Goal: Task Accomplishment & Management: Complete application form

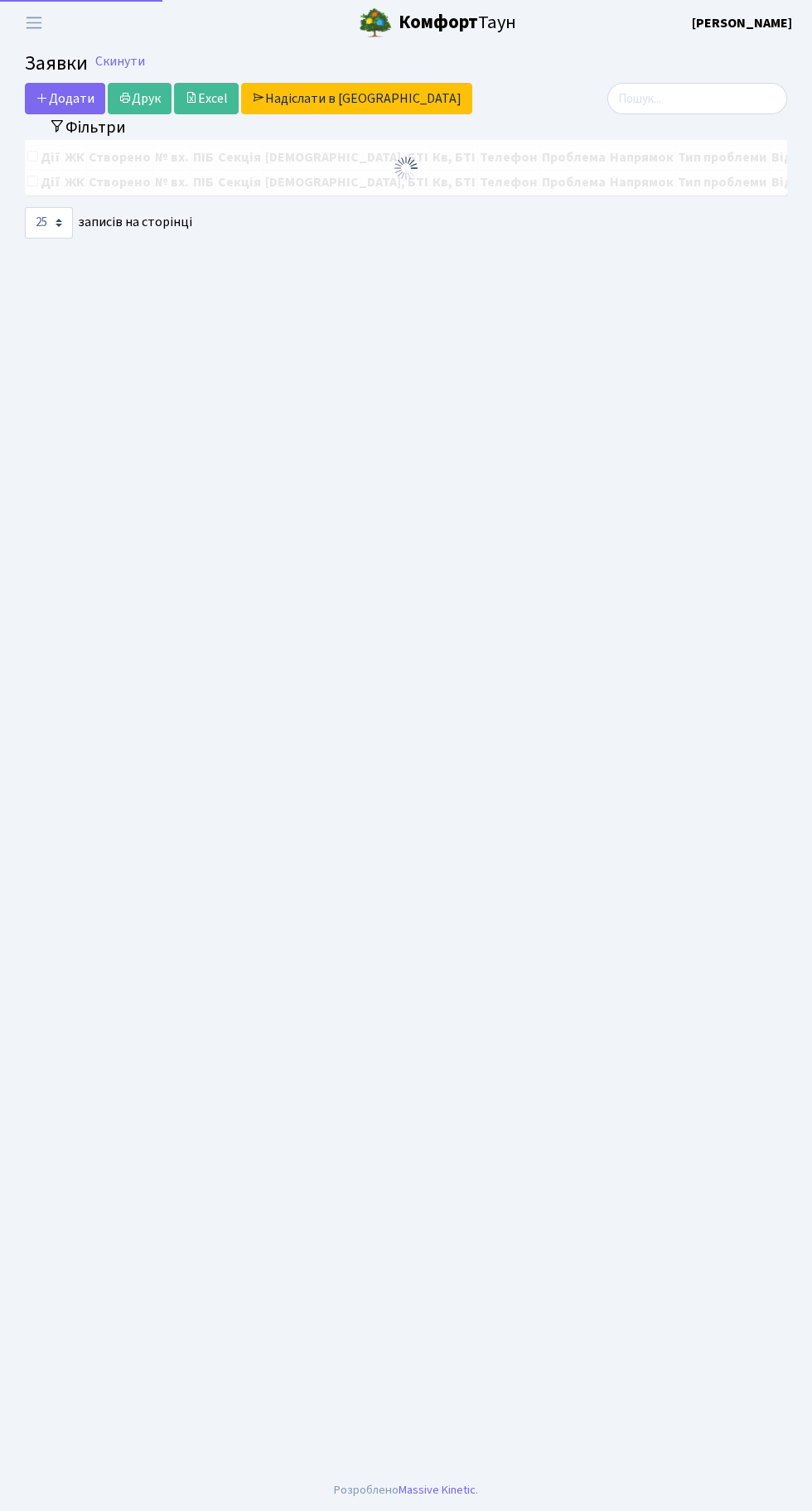
select select "25"
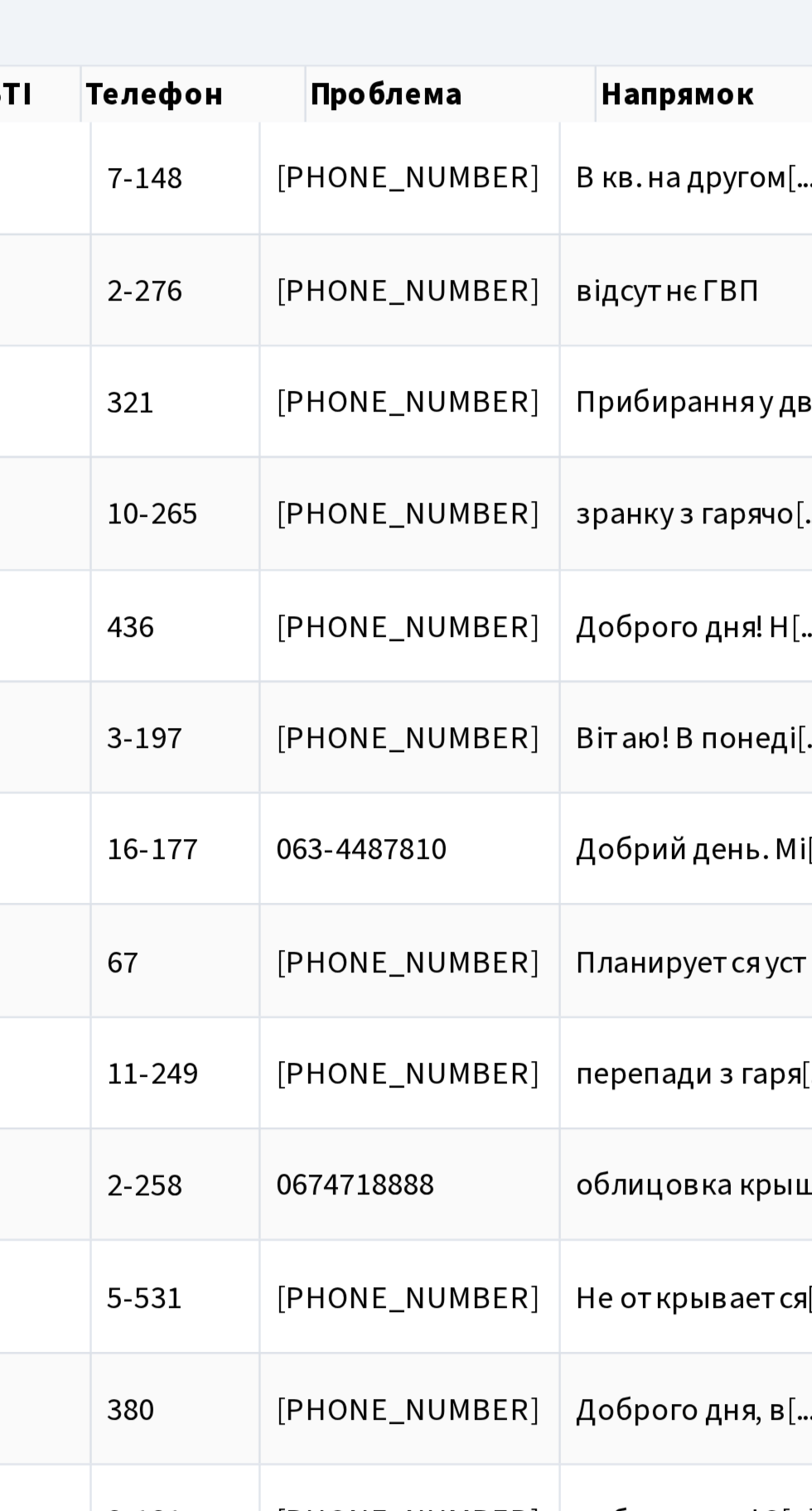
scroll to position [0, 286]
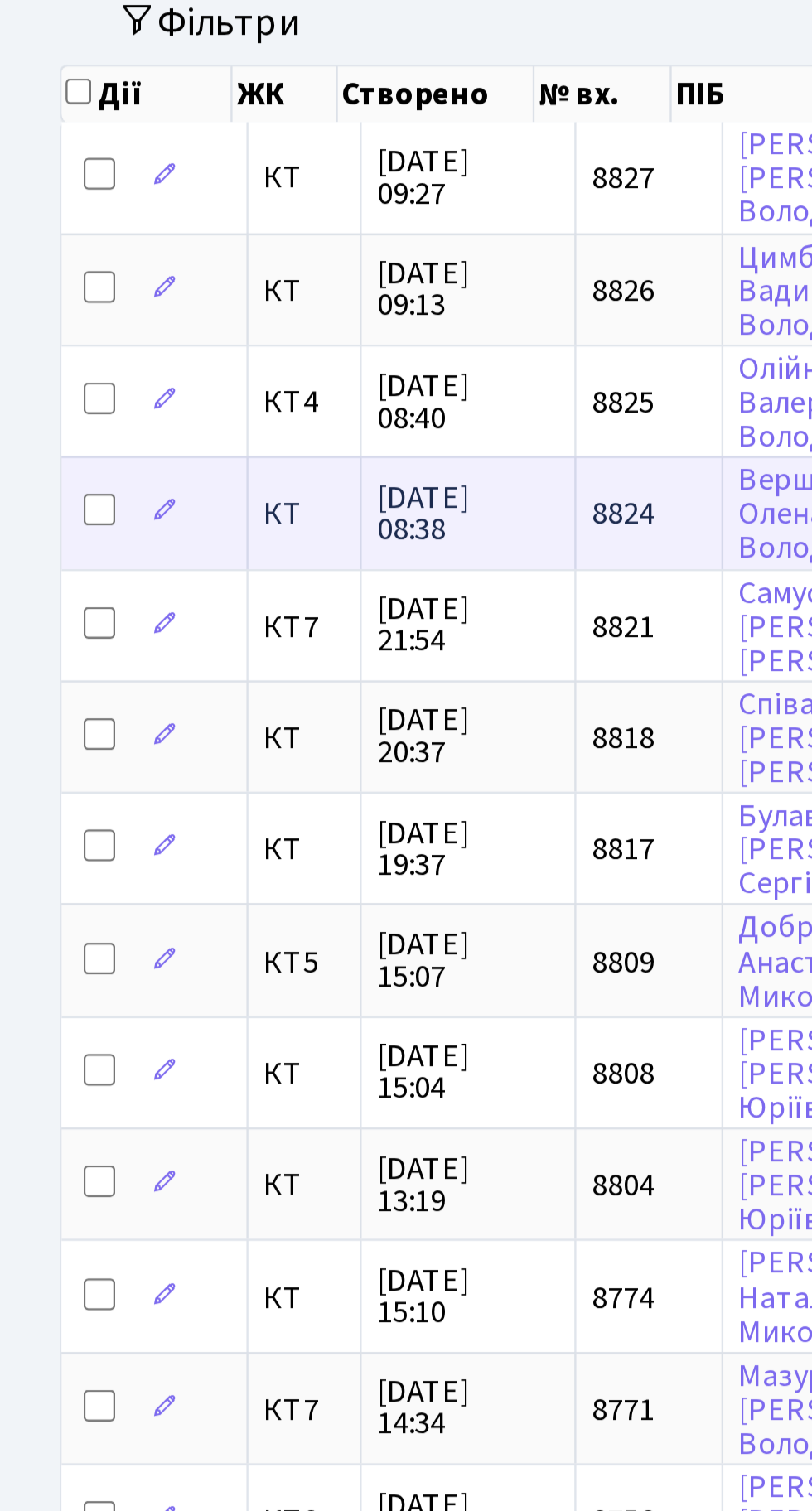
click at [35, 329] on input "checkbox" at bounding box center [42, 335] width 14 height 14
checkbox input "true"
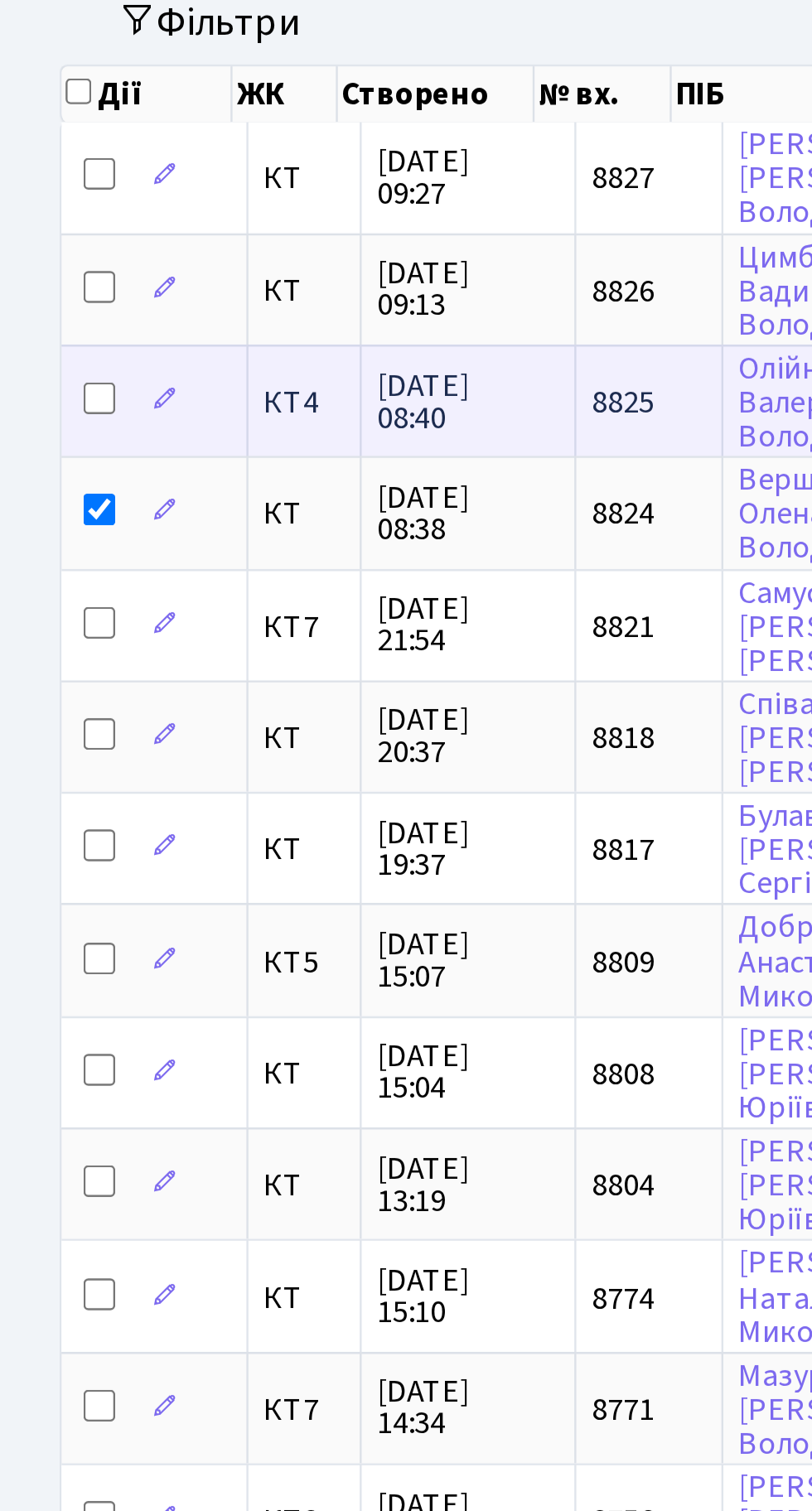
click at [37, 281] on input "checkbox" at bounding box center [42, 288] width 14 height 14
checkbox input "true"
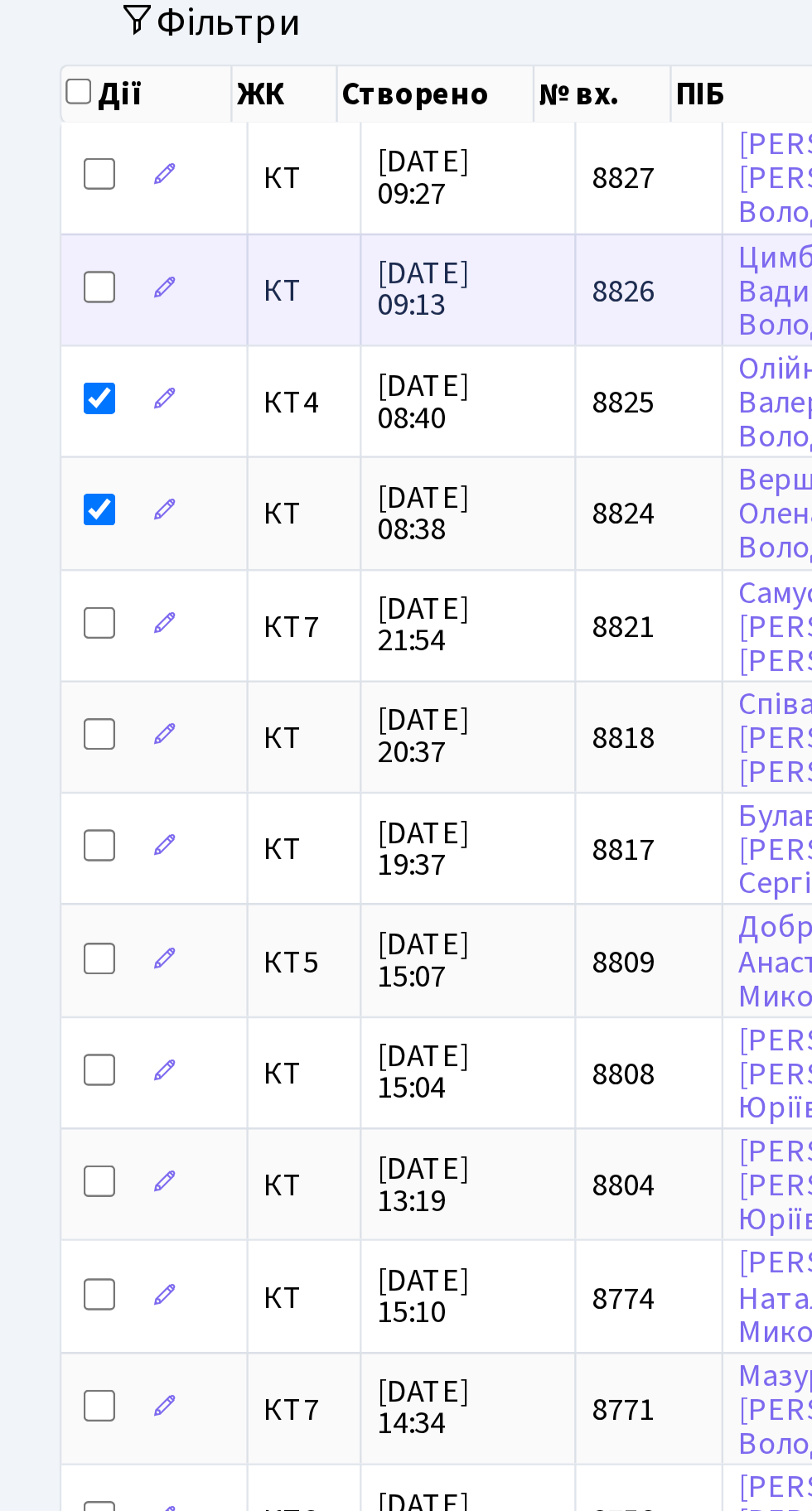
click at [37, 239] on input "checkbox" at bounding box center [42, 242] width 14 height 14
checkbox input "true"
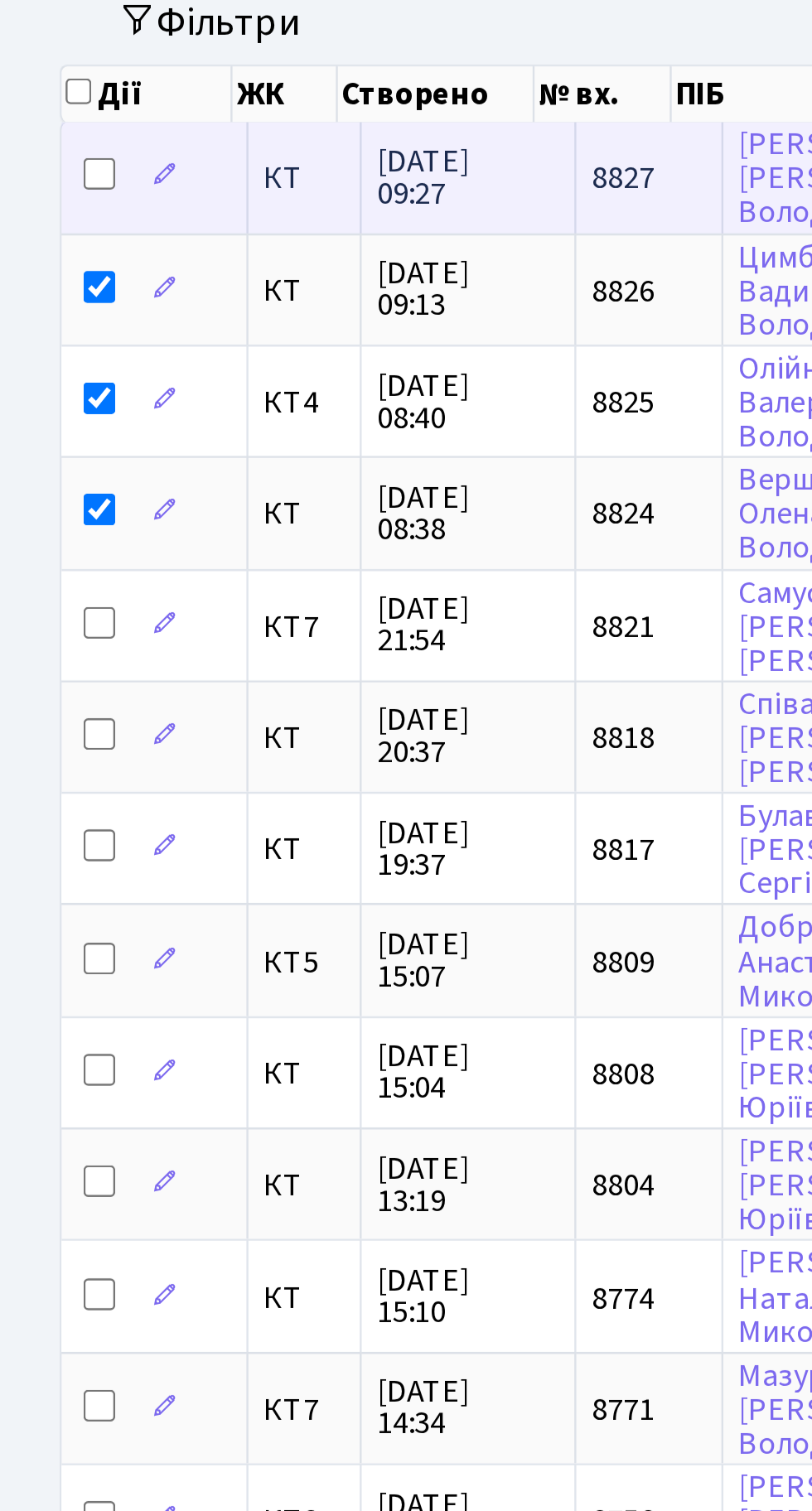
click at [38, 191] on input "checkbox" at bounding box center [42, 195] width 14 height 14
checkbox input "true"
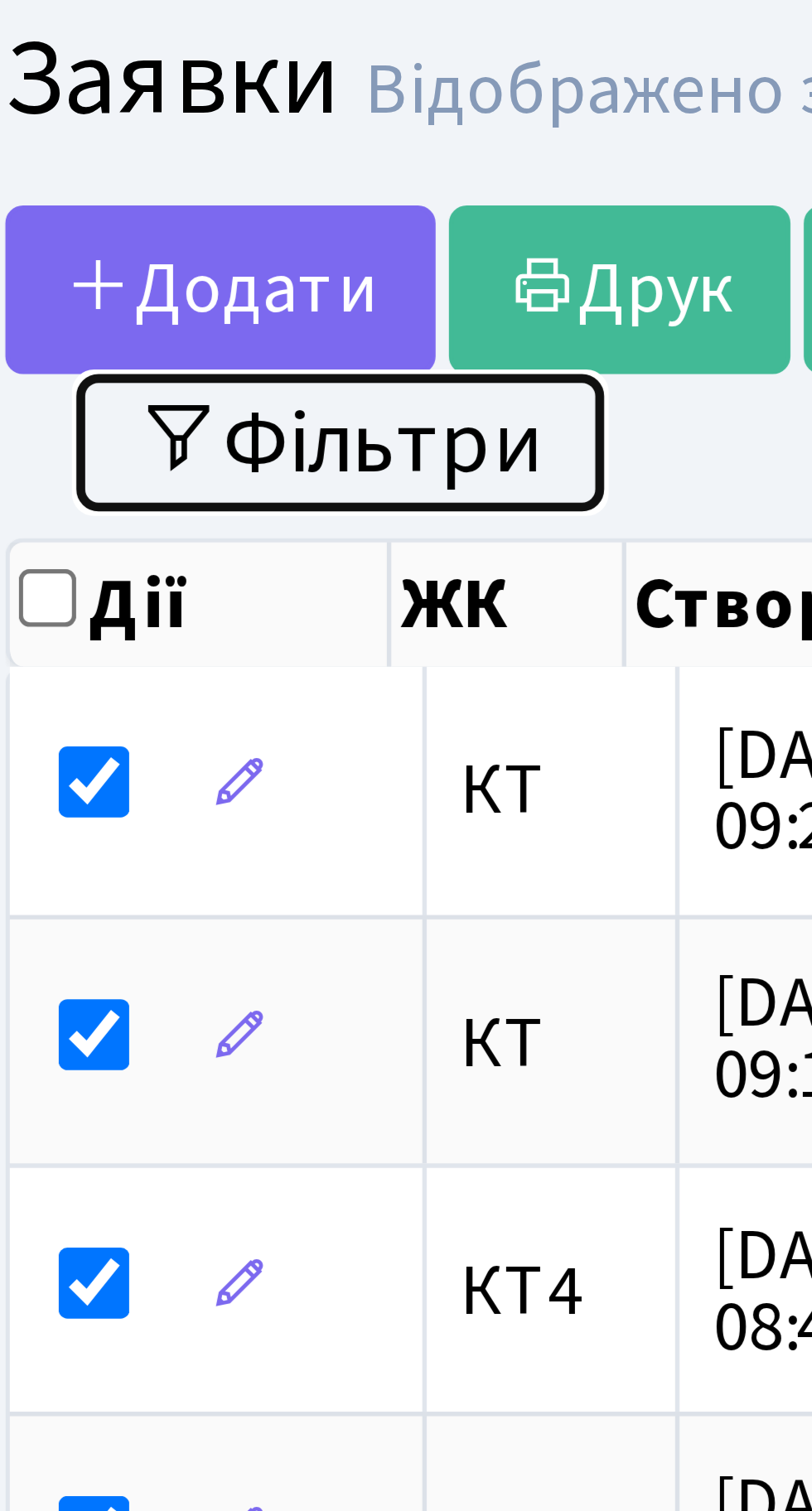
click at [102, 132] on button "Фільтри" at bounding box center [87, 131] width 99 height 25
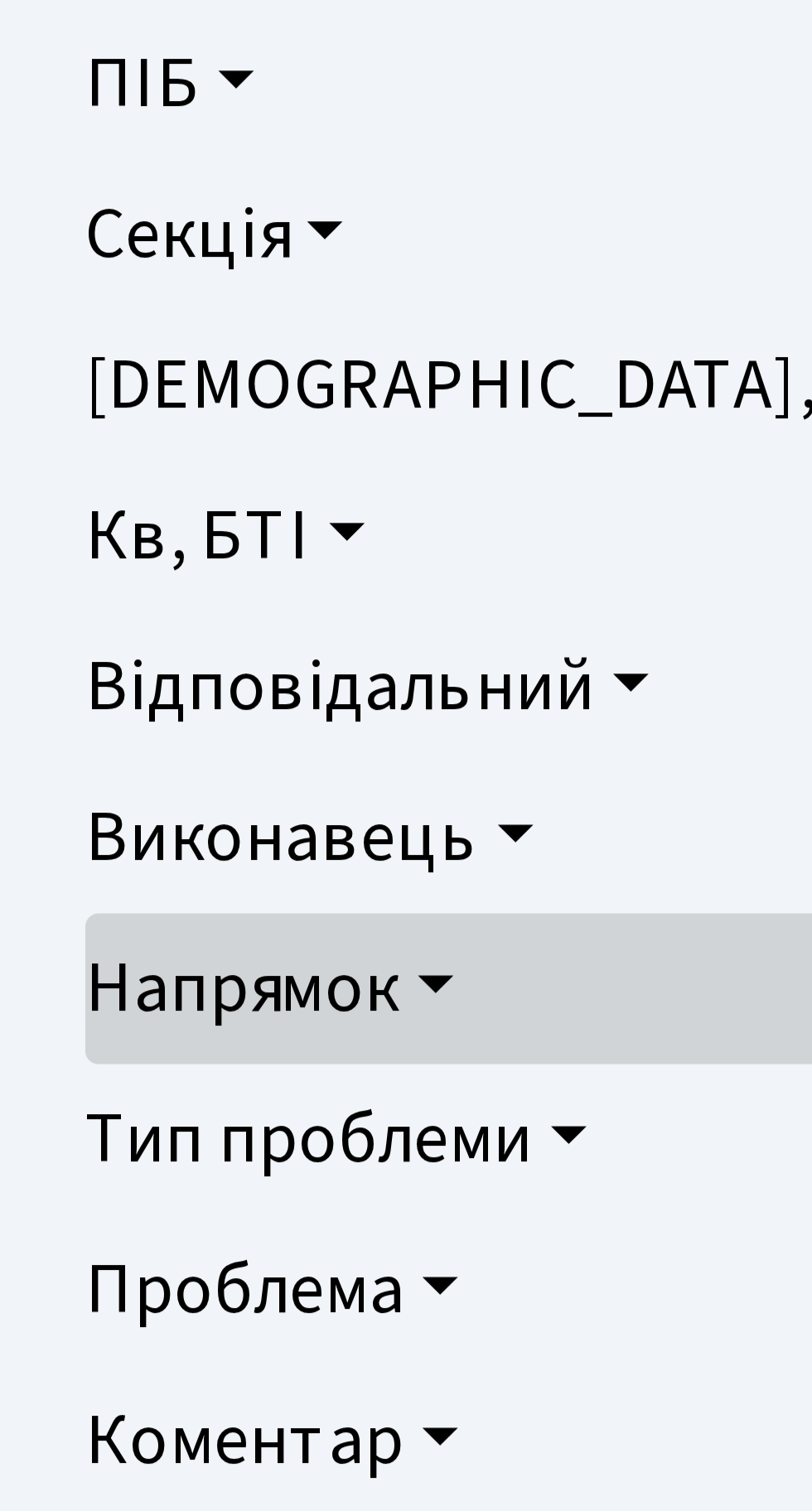
click at [110, 410] on link "Напрямок" at bounding box center [406, 412] width 732 height 28
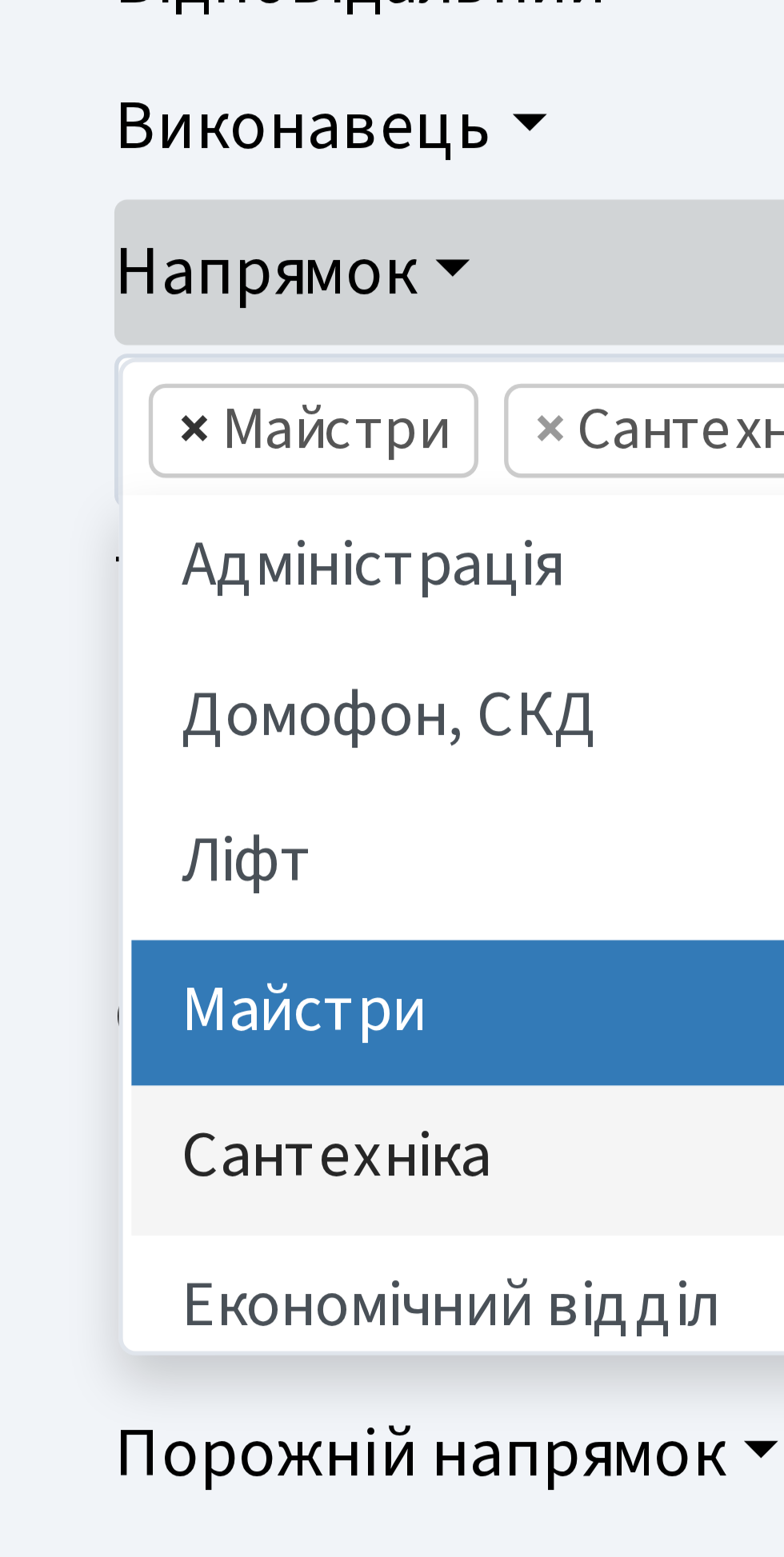
click at [54, 426] on span "×" at bounding box center [53, 427] width 6 height 16
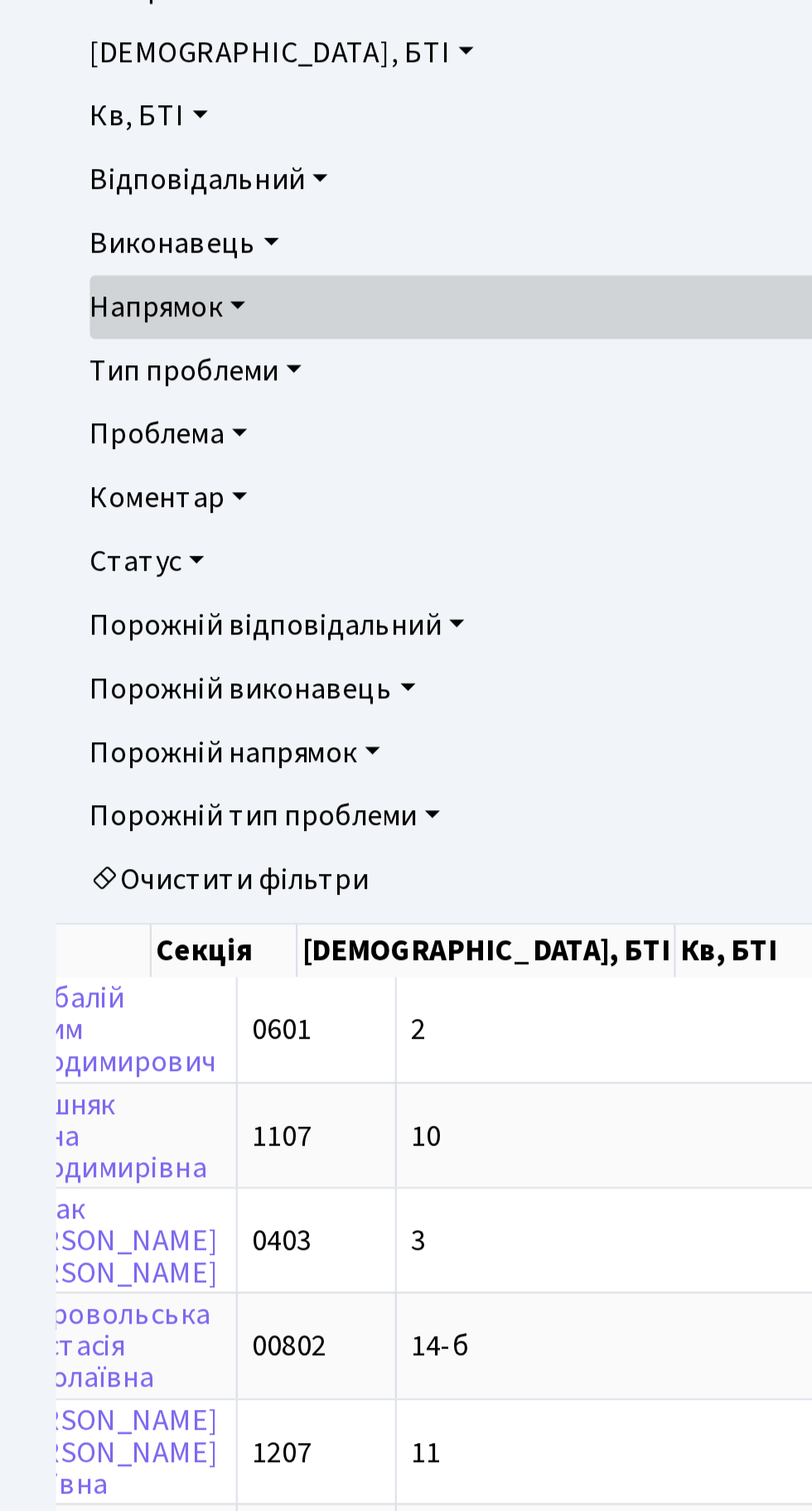
scroll to position [0, 357]
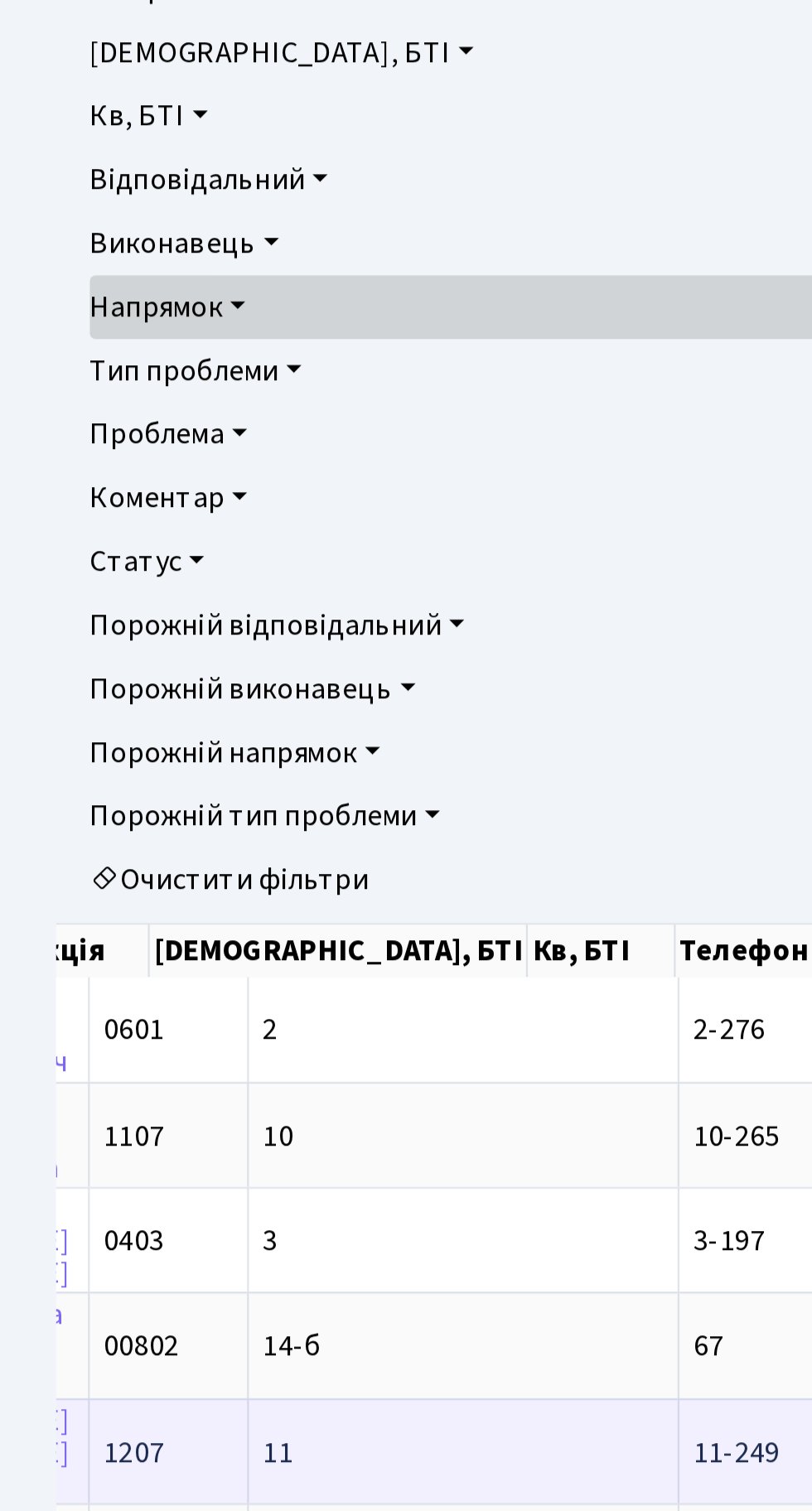
click at [301, 918] on td "11-249" at bounding box center [336, 916] width 71 height 46
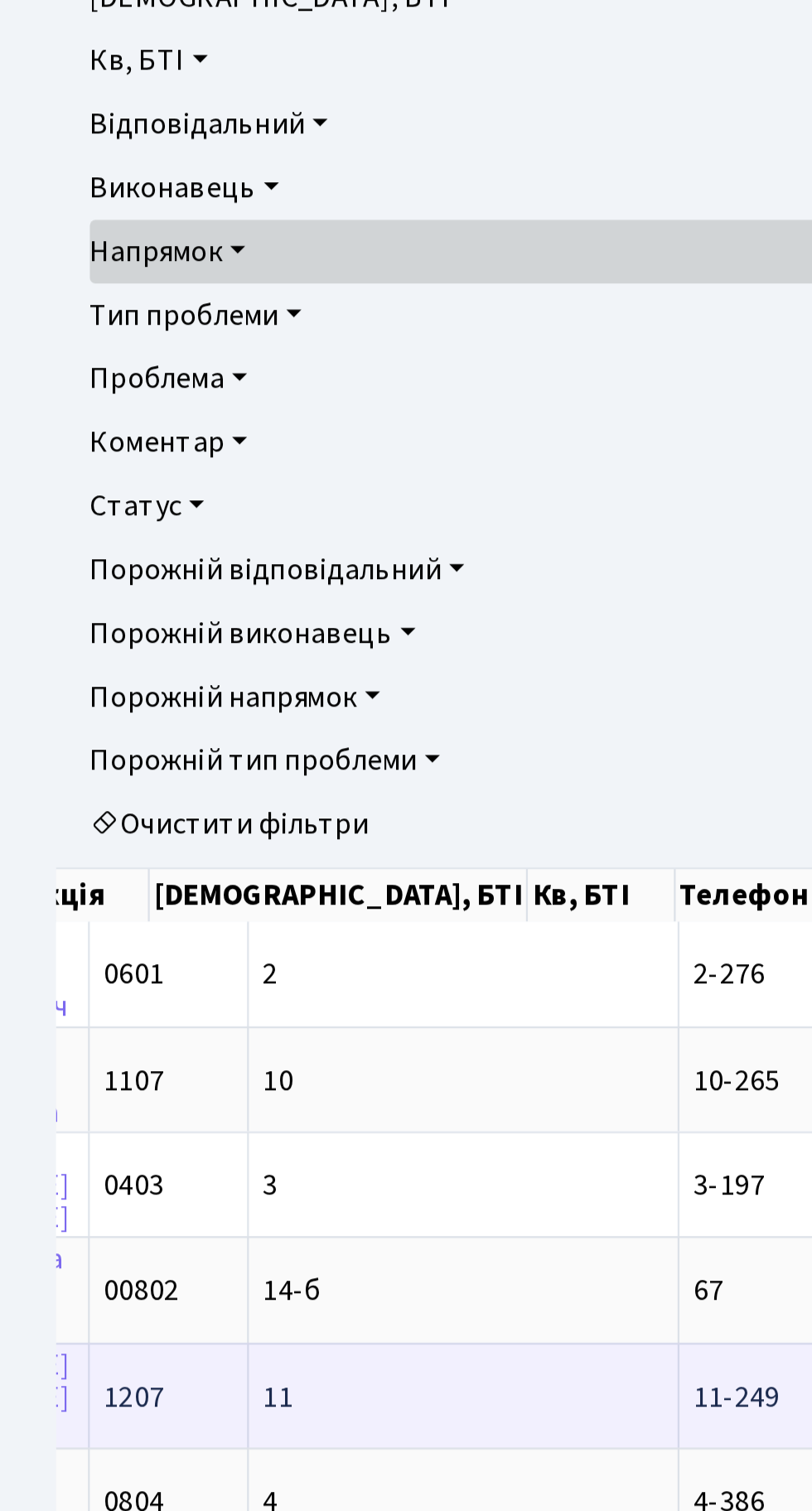
scroll to position [1, 0]
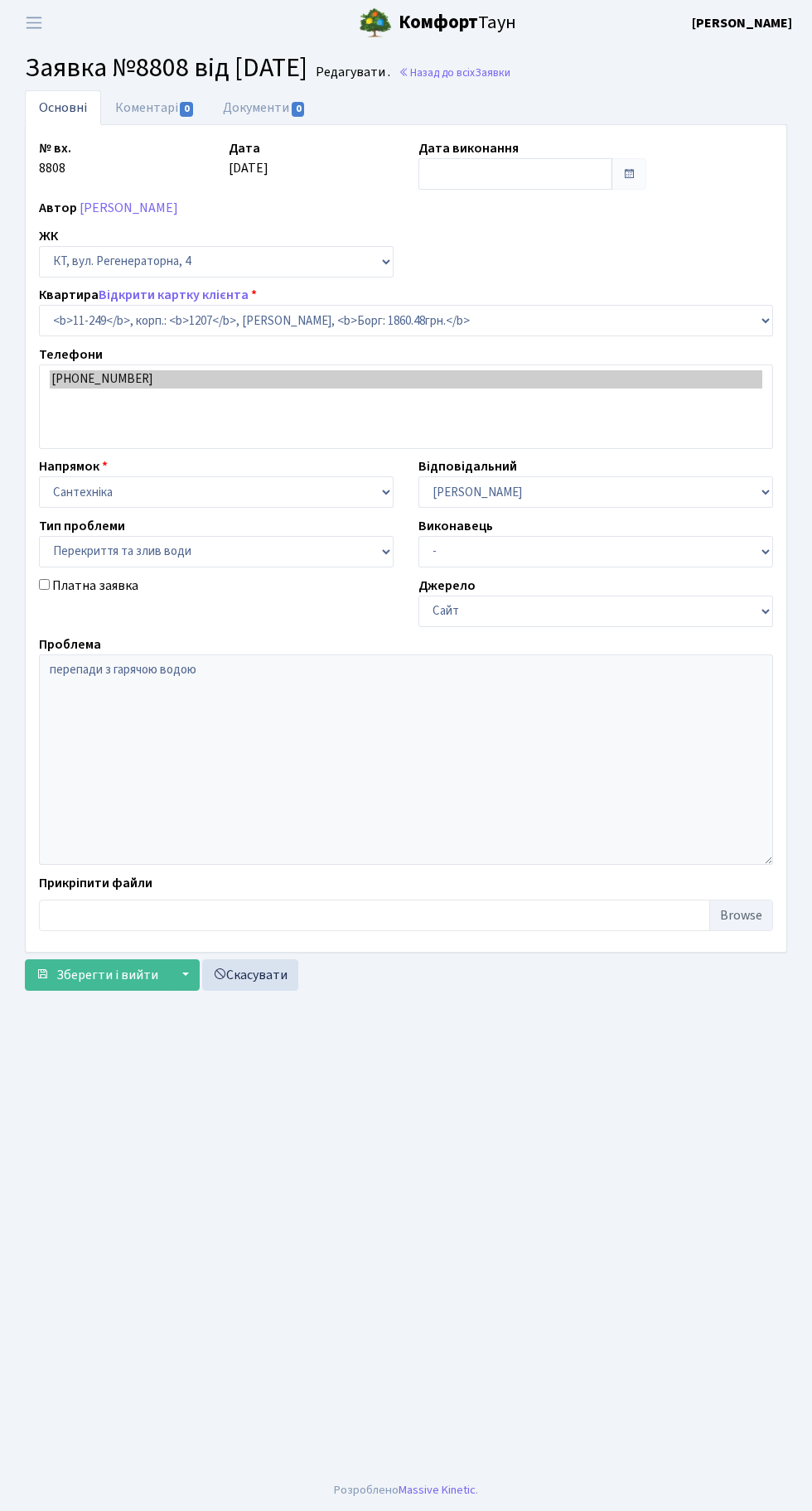
select select "6933"
select select "32"
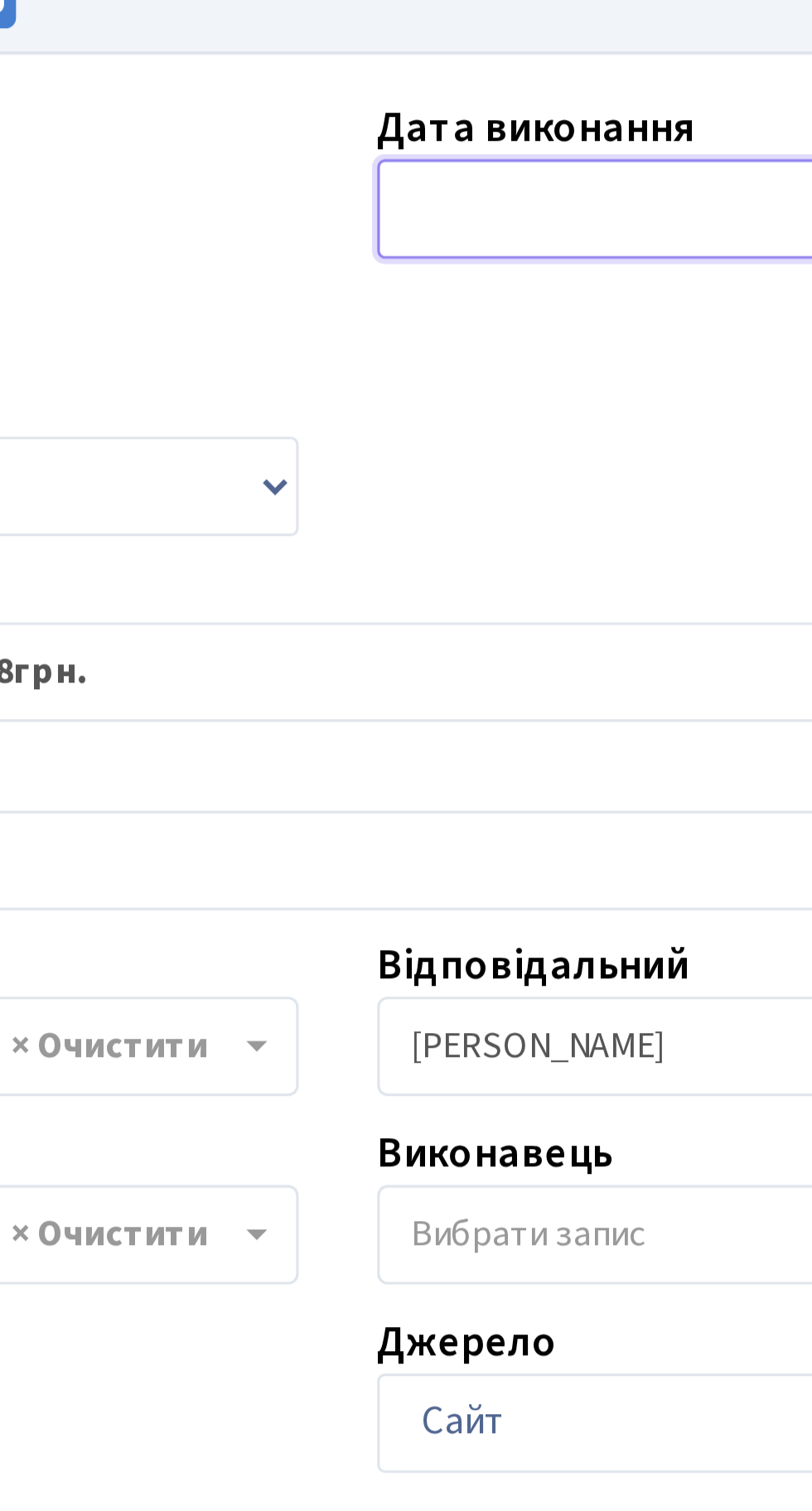
click at [452, 171] on input "text" at bounding box center [515, 173] width 194 height 31
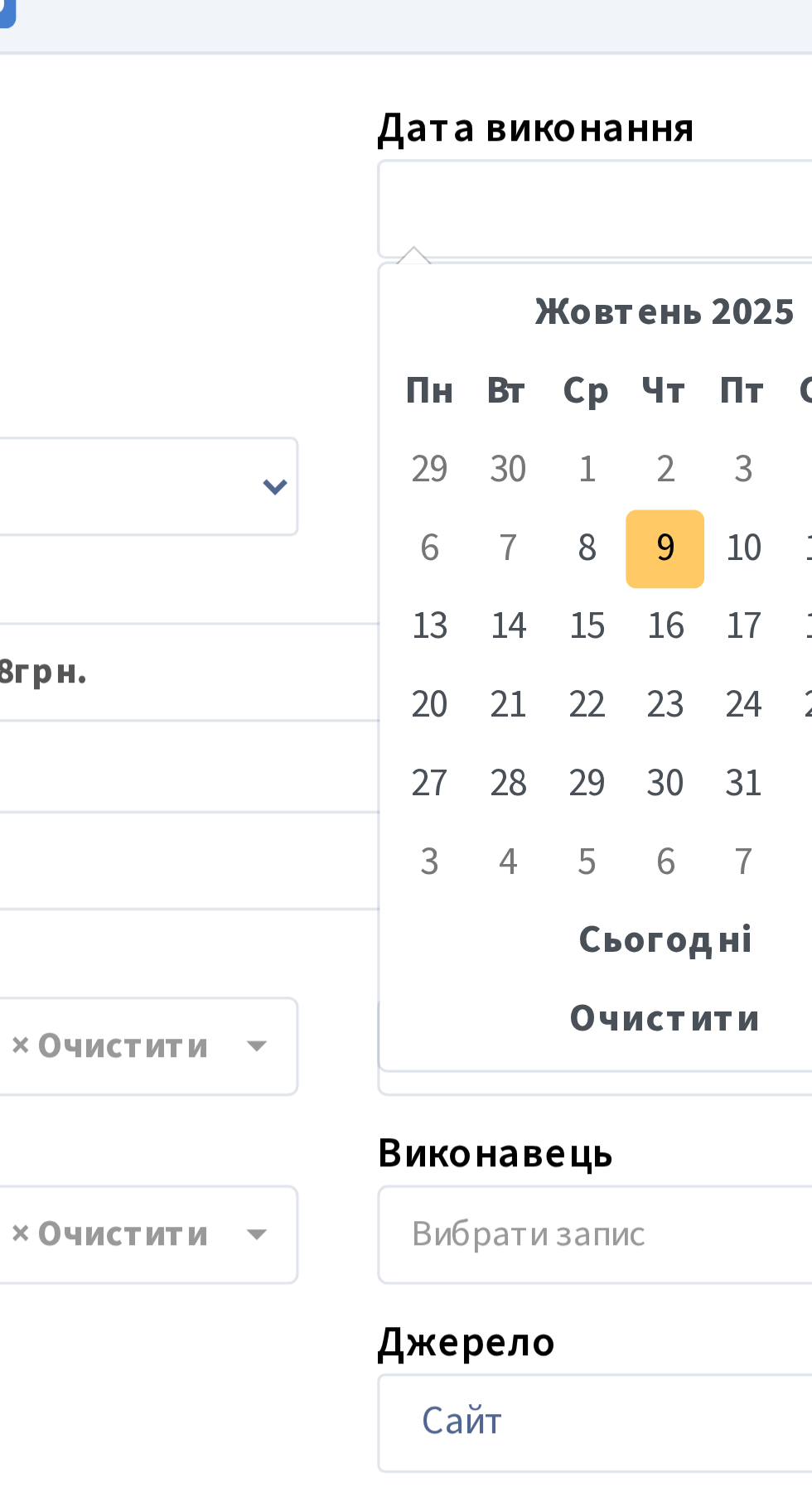
click at [509, 285] on td "9" at bounding box center [508, 281] width 24 height 24
type input "[DATE]"
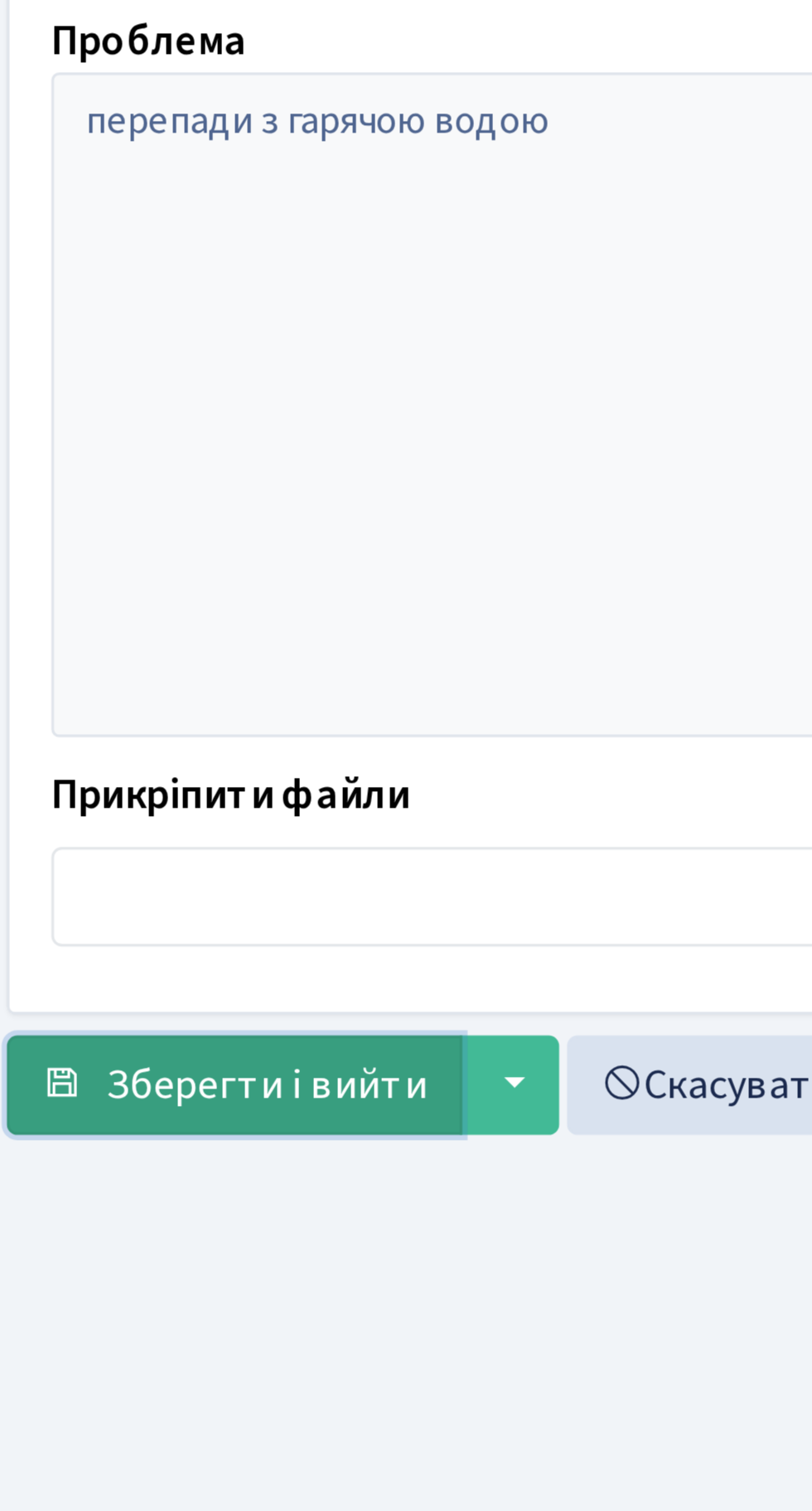
click at [105, 918] on span "Зберегти і вийти" at bounding box center [107, 922] width 102 height 19
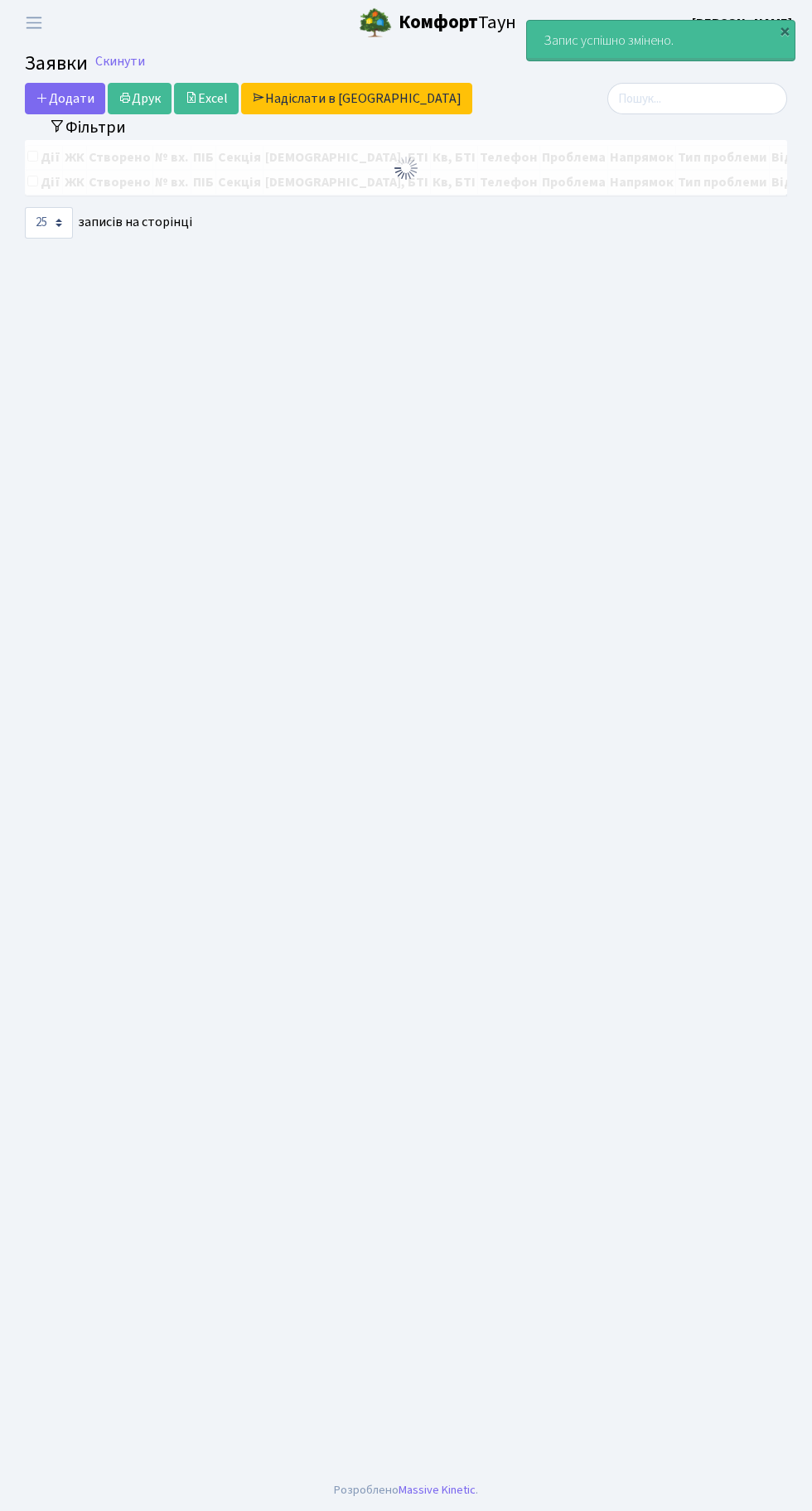
select select "25"
